Goal: Task Accomplishment & Management: Manage account settings

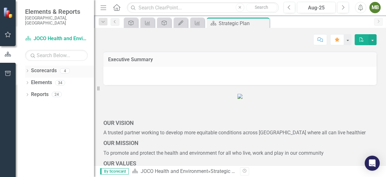
click at [28, 70] on icon "Dropdown" at bounding box center [27, 71] width 4 height 3
click at [31, 81] on icon "Dropdown" at bounding box center [30, 83] width 5 height 4
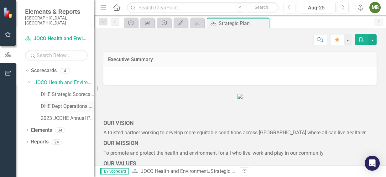
click at [52, 103] on link "DHE Dept Operations PM Scorecard" at bounding box center [67, 106] width 53 height 7
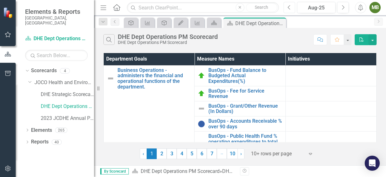
click at [287, 5] on button "Previous" at bounding box center [290, 7] width 12 height 11
click at [172, 154] on link "3" at bounding box center [172, 153] width 10 height 11
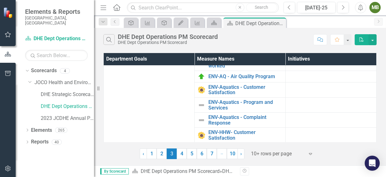
scroll to position [43, 0]
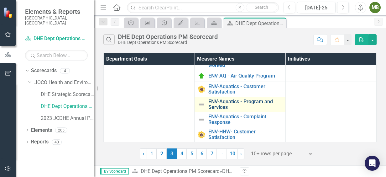
click at [231, 105] on link "ENV-Aquatics - Program and Services" at bounding box center [245, 104] width 74 height 11
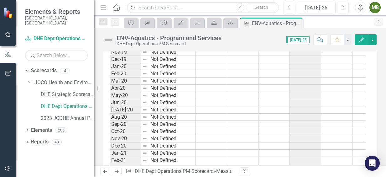
scroll to position [819, 0]
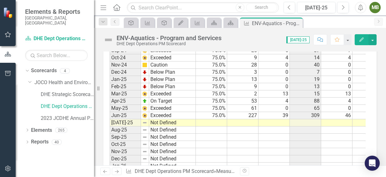
click at [245, 128] on tbody "Mar-23 Not Defined 0 Apr-23 Not Defined 0 May-23 Not Defined 0 Jun-23 Not Defin…" at bounding box center [325, 83] width 431 height 332
click at [251, 126] on td at bounding box center [242, 122] width 31 height 7
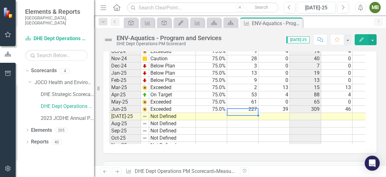
click at [244, 118] on td at bounding box center [242, 116] width 31 height 7
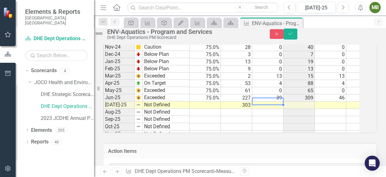
click at [273, 109] on td at bounding box center [267, 105] width 31 height 7
click at [279, 109] on td at bounding box center [267, 105] width 31 height 7
click at [311, 109] on td at bounding box center [299, 105] width 31 height 7
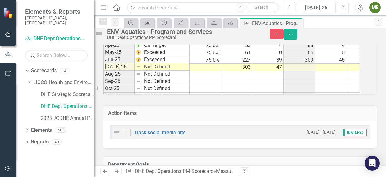
scroll to position [894, 0]
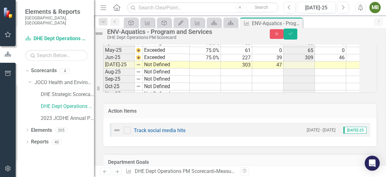
click at [252, 69] on td "303" at bounding box center [236, 64] width 31 height 7
click at [278, 69] on td "47" at bounding box center [267, 64] width 31 height 7
click at [343, 69] on td at bounding box center [330, 64] width 31 height 7
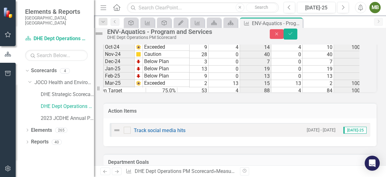
scroll to position [688, 0]
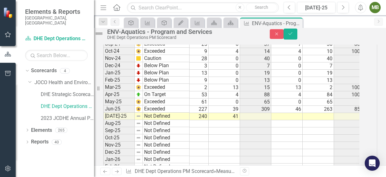
click at [300, 131] on tbody "Feb-23 Not Defined 0 Mar-23 Not Defined 0 Apr-23 Not Defined 0 May-23 Not Defin…" at bounding box center [275, 72] width 431 height 339
click at [331, 120] on td at bounding box center [318, 116] width 31 height 7
type textarea "303"
click at [347, 142] on td at bounding box center [349, 137] width 31 height 7
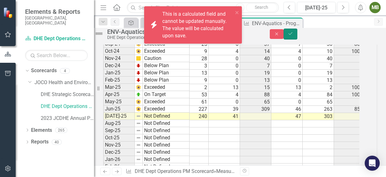
click at [293, 36] on icon "Save" at bounding box center [291, 33] width 6 height 4
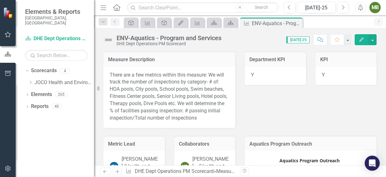
click at [108, 39] on img at bounding box center [108, 40] width 10 height 10
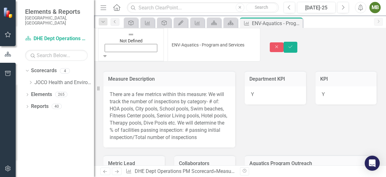
click at [108, 54] on icon "Expand" at bounding box center [105, 56] width 6 height 4
click at [297, 42] on button "Save" at bounding box center [291, 47] width 14 height 11
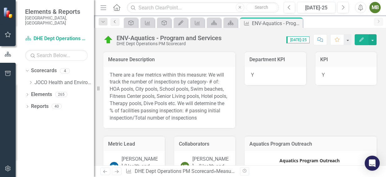
click at [118, 21] on link "Previous" at bounding box center [115, 22] width 9 height 8
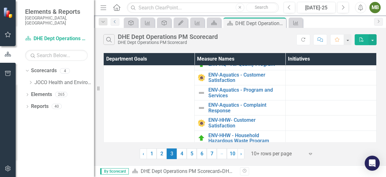
scroll to position [64, 0]
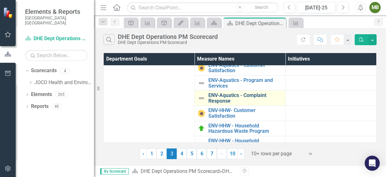
click at [219, 96] on link "ENV-Aquatics - Complaint Response" at bounding box center [245, 97] width 74 height 11
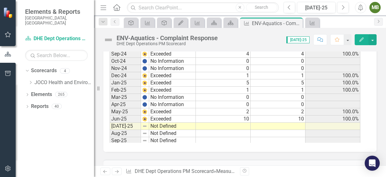
click at [246, 131] on tbody "Feb-22 Not Defined Mar-22 Not Defined Apr-22 Not Defined May-22 Not Defined Jun…" at bounding box center [235, 0] width 251 height 346
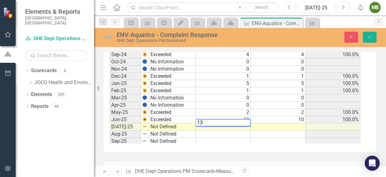
type textarea "13"
click at [303, 130] on td at bounding box center [278, 126] width 55 height 7
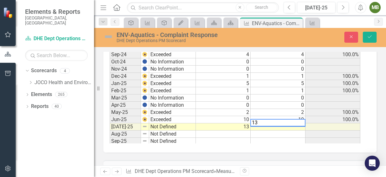
type textarea "13"
click at [310, 105] on td at bounding box center [332, 105] width 55 height 7
click at [371, 38] on icon "Save" at bounding box center [370, 36] width 6 height 4
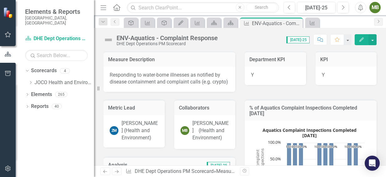
click at [111, 40] on img at bounding box center [108, 40] width 10 height 10
click at [108, 38] on img at bounding box center [108, 40] width 10 height 10
click at [110, 39] on img at bounding box center [108, 40] width 10 height 10
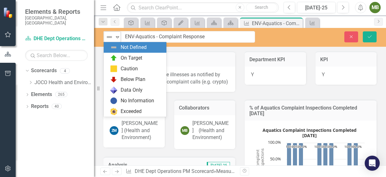
click at [117, 37] on icon "Expand" at bounding box center [117, 36] width 6 height 5
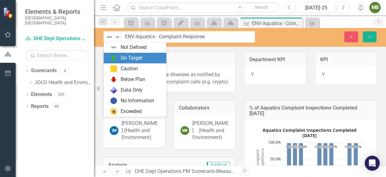
click at [117, 57] on img at bounding box center [114, 58] width 8 height 8
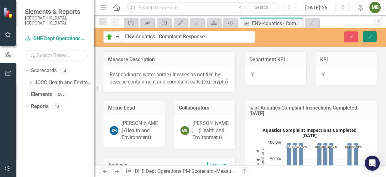
click at [373, 38] on button "Save" at bounding box center [370, 36] width 14 height 11
